Goal: Transaction & Acquisition: Book appointment/travel/reservation

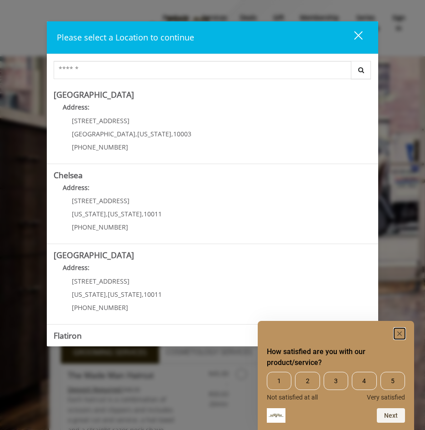
click at [402, 334] on rect "Hide survey" at bounding box center [399, 333] width 11 height 11
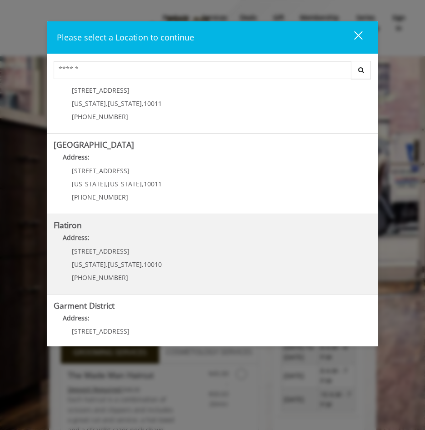
scroll to position [143, 0]
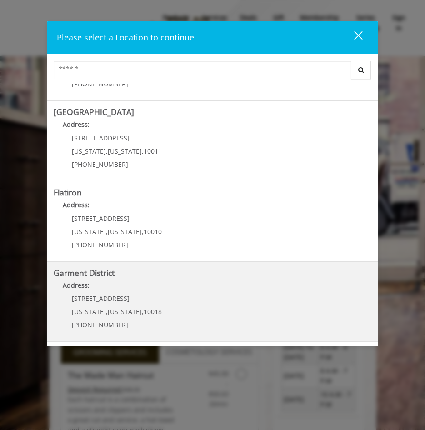
click at [129, 289] on District "Address:" at bounding box center [213, 288] width 318 height 15
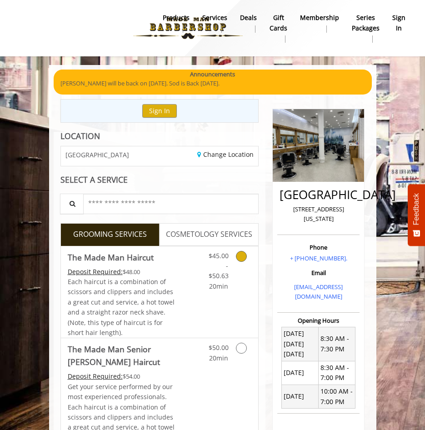
click at [239, 259] on icon "Grooming services" at bounding box center [241, 256] width 11 height 11
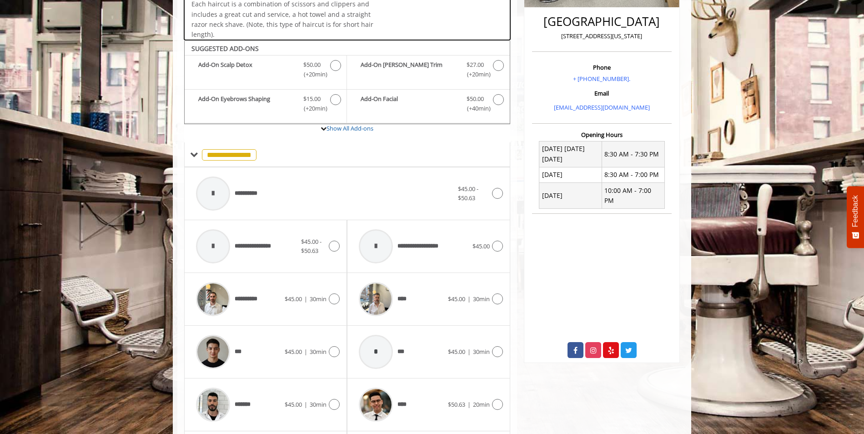
scroll to position [232, 0]
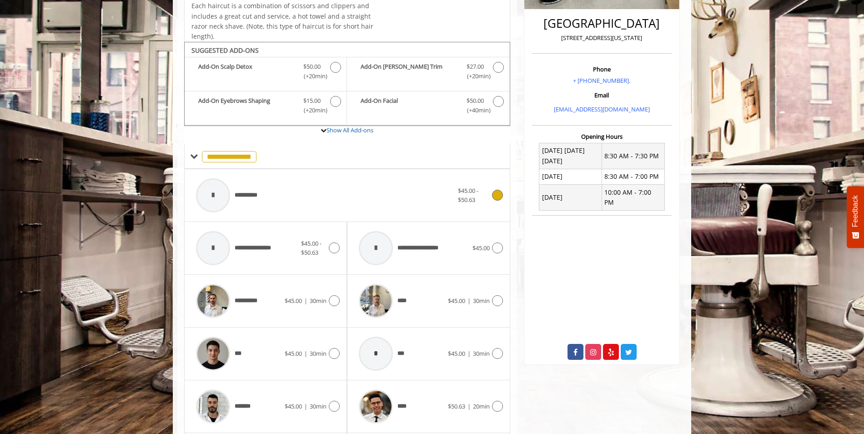
click at [248, 201] on span "**********" at bounding box center [228, 195] width 74 height 43
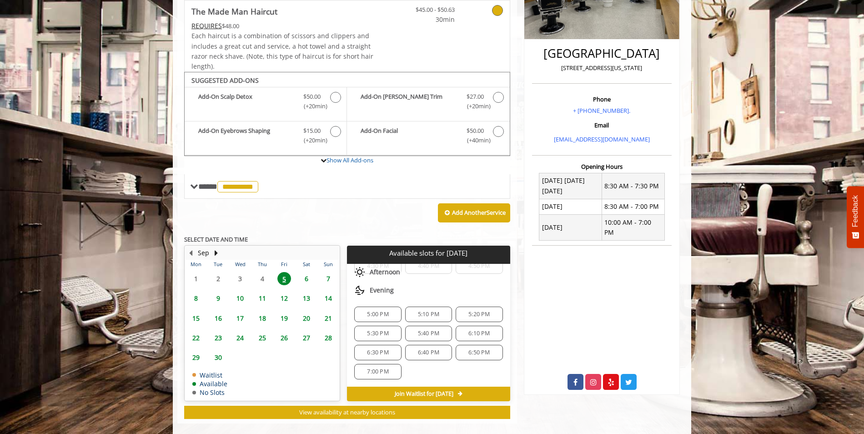
scroll to position [215, 0]
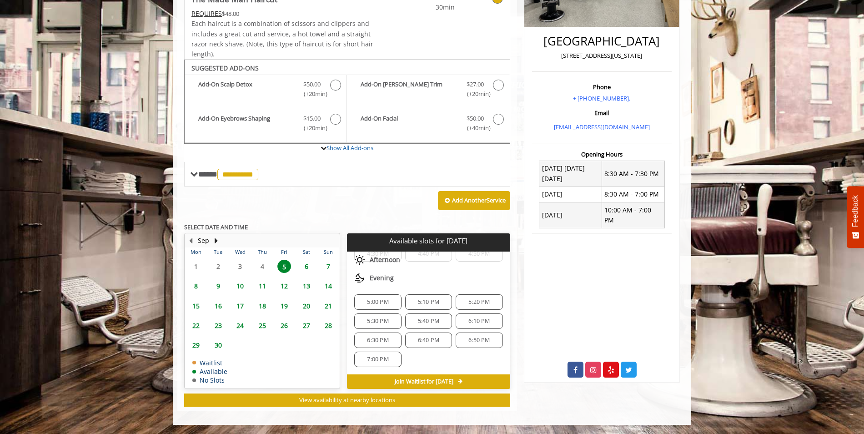
click at [432, 342] on span "6:40 PM" at bounding box center [428, 339] width 21 height 7
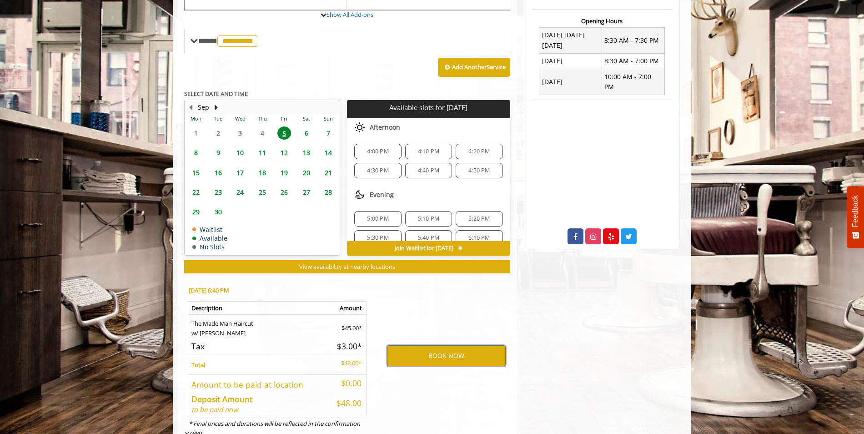
scroll to position [333, 0]
